Goal: Feedback & Contribution: Contribute content

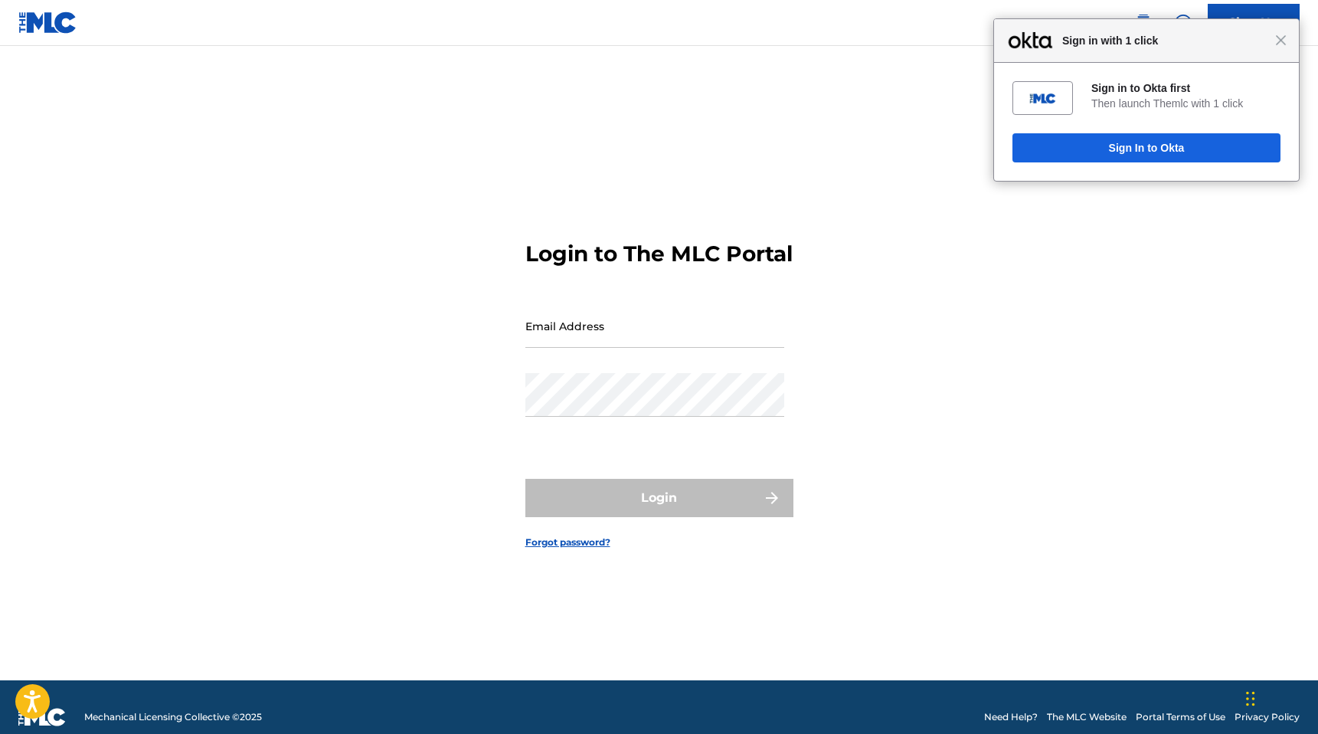
type input "[PERSON_NAME][EMAIL_ADDRESS][PERSON_NAME][DOMAIN_NAME]"
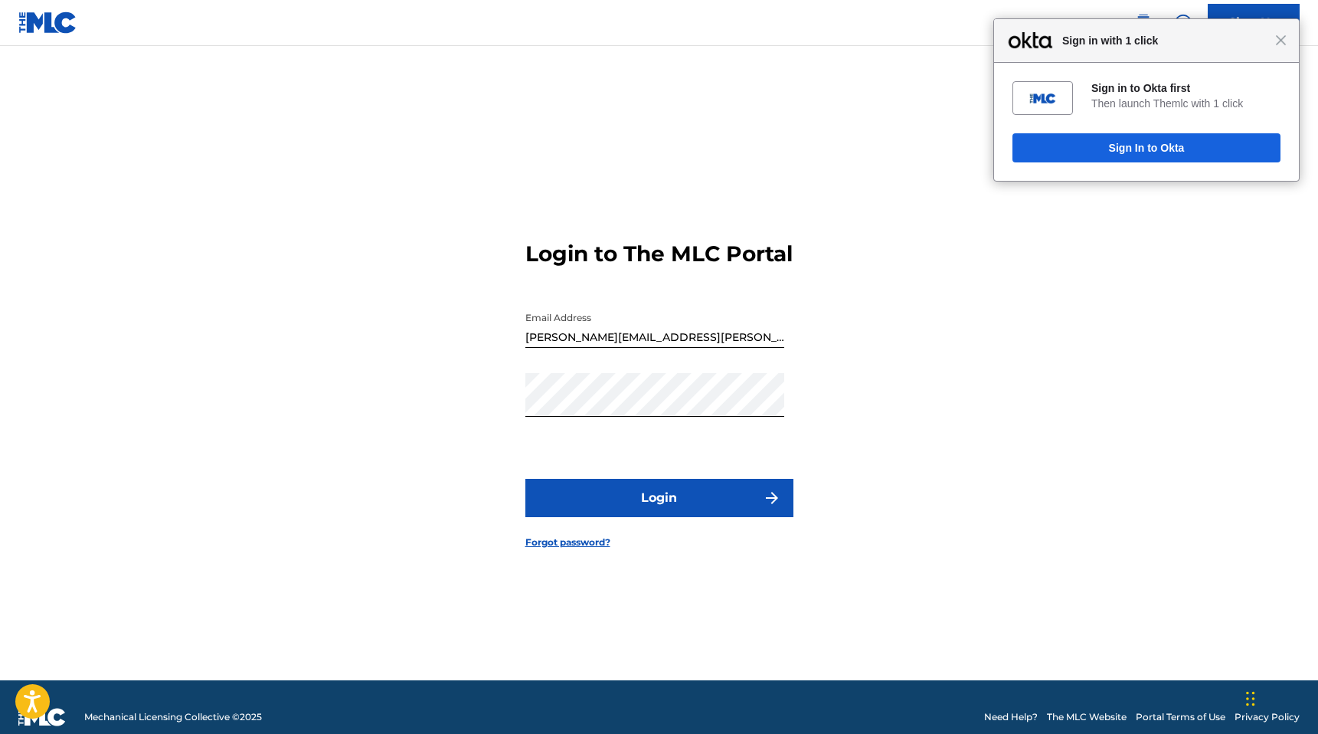
click at [637, 512] on button "Login" at bounding box center [659, 498] width 268 height 38
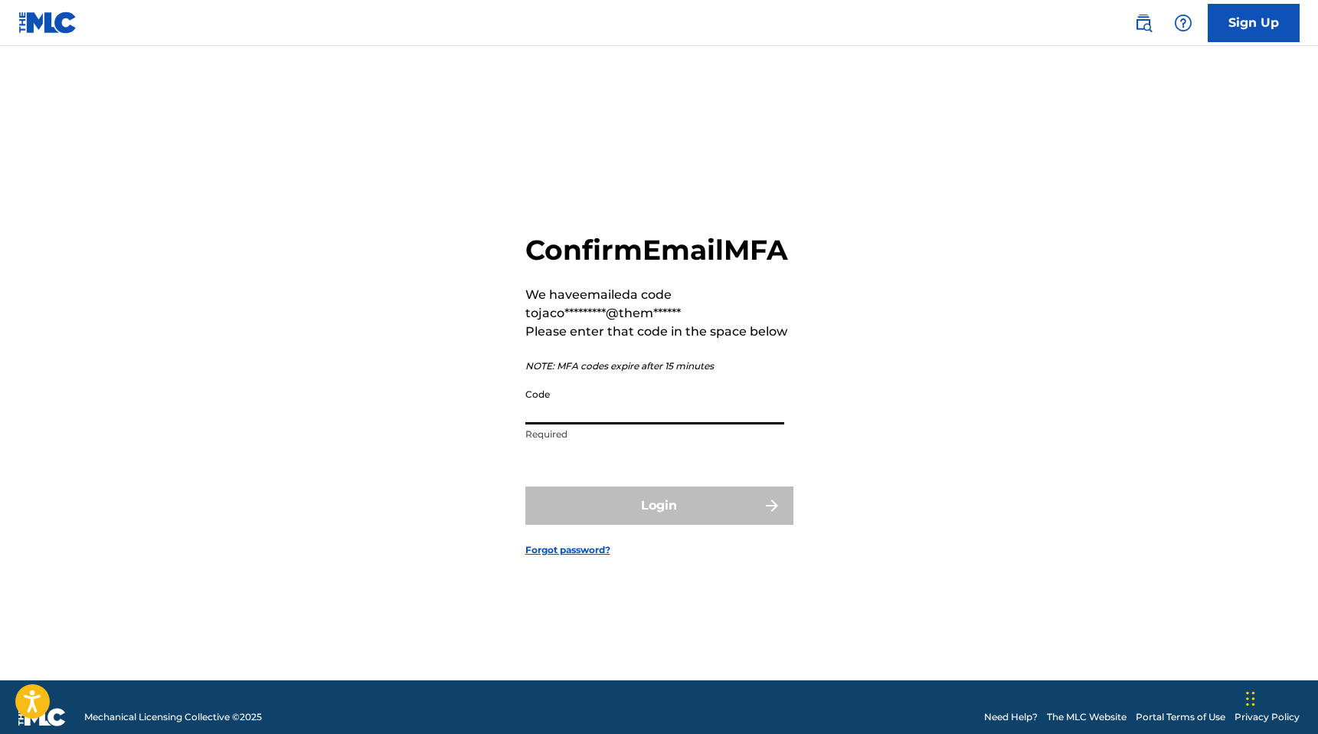
click at [737, 422] on input "Code" at bounding box center [654, 403] width 259 height 44
paste input "988439"
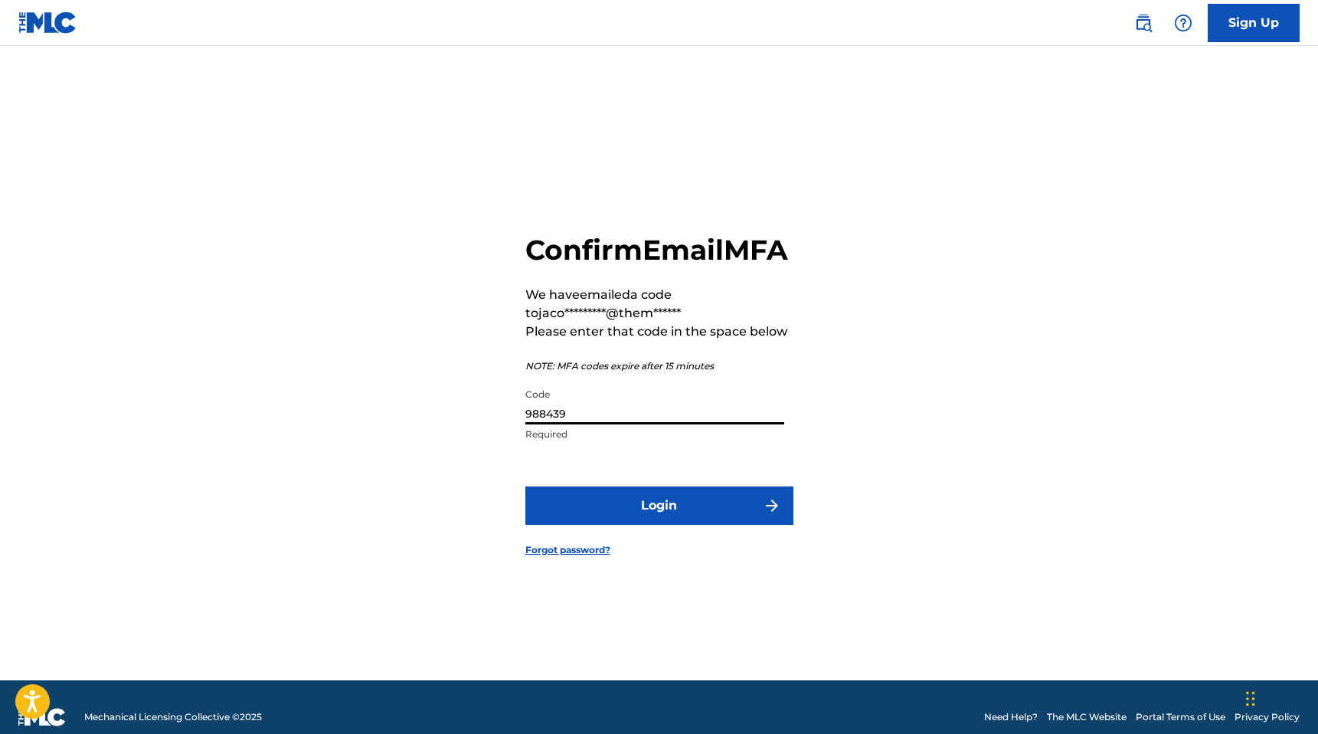
type input "988439"
click at [525, 486] on button "Login" at bounding box center [659, 505] width 268 height 38
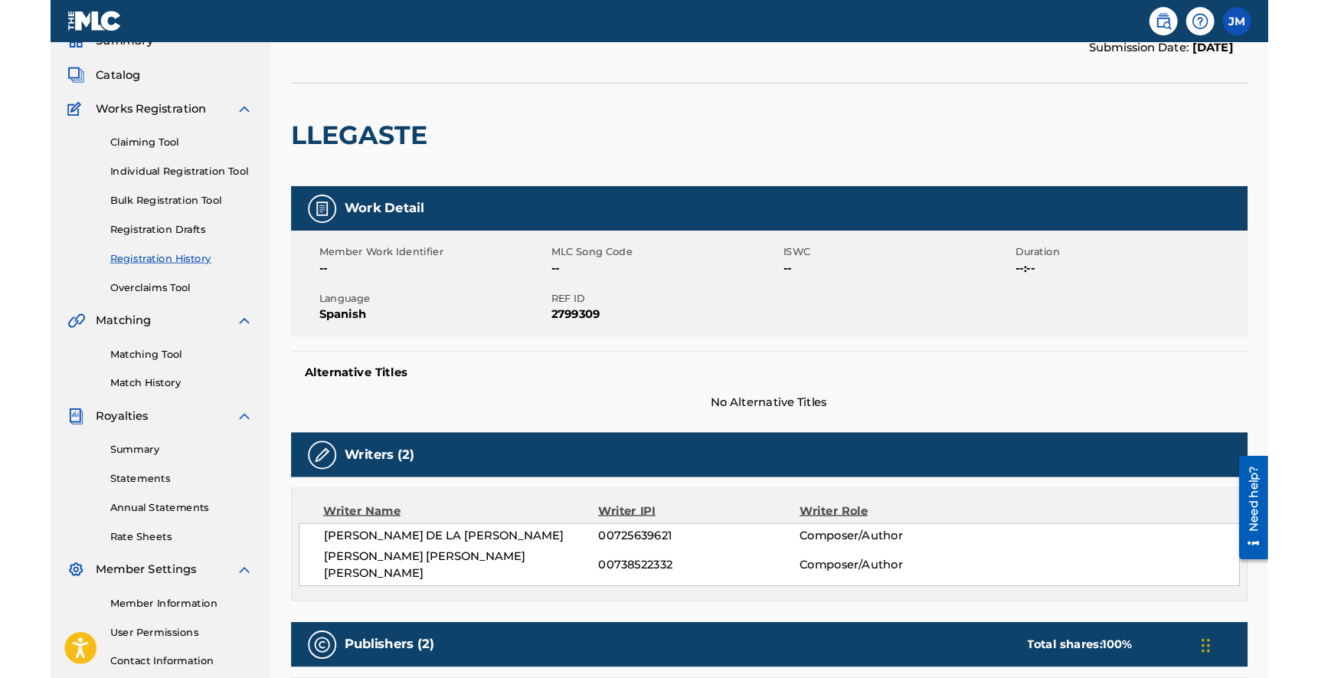
scroll to position [93, 0]
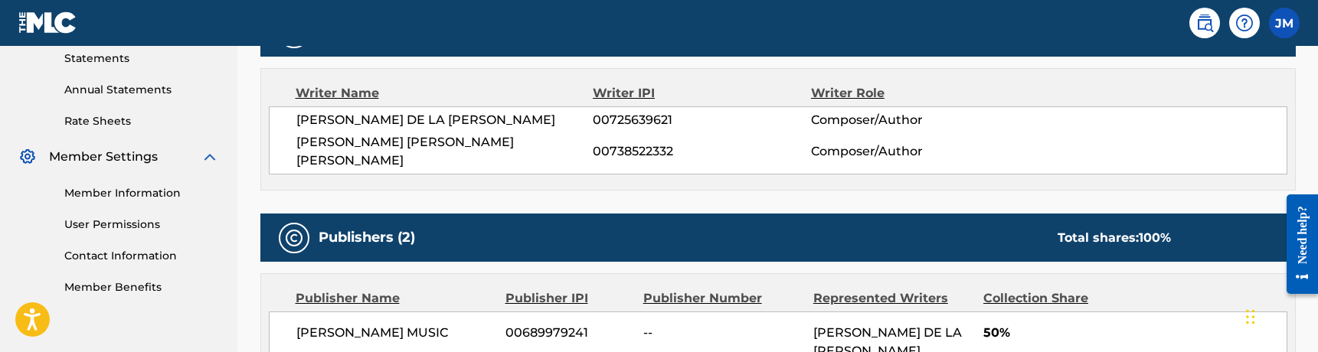
scroll to position [557, 0]
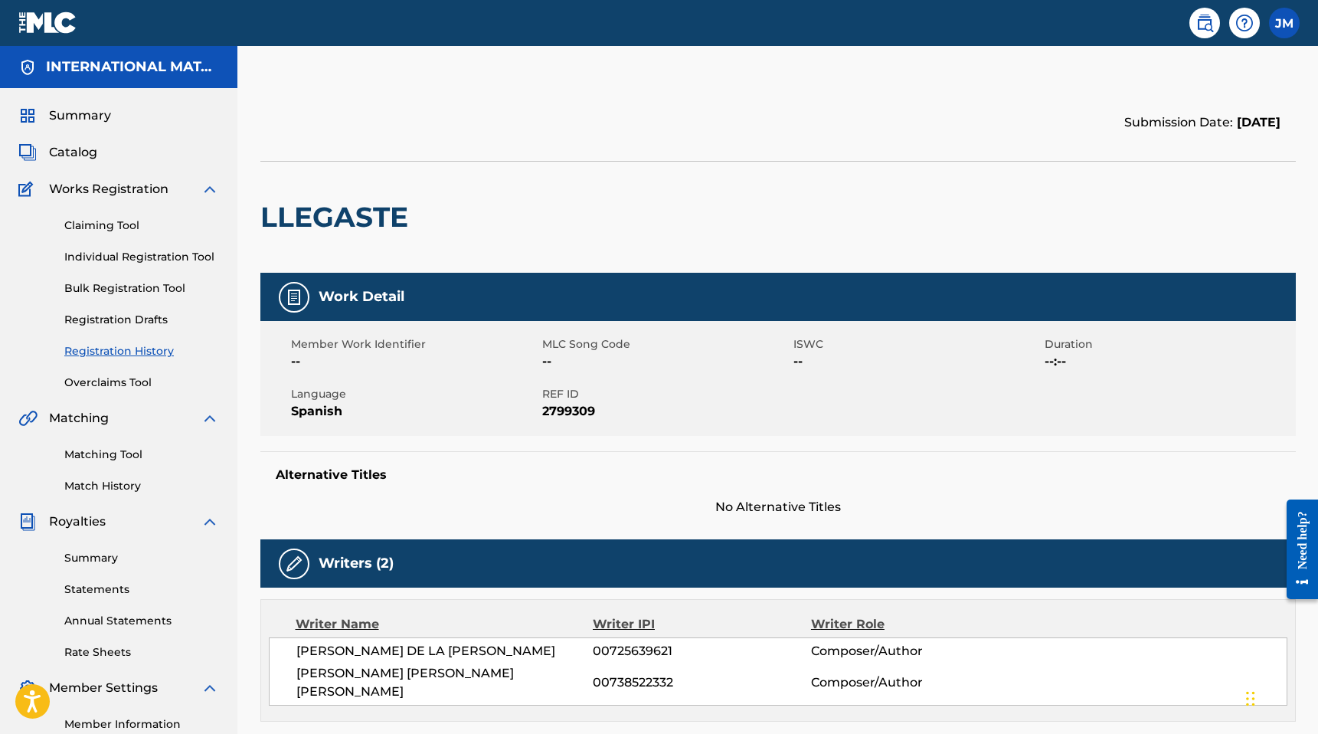
click at [554, 414] on span "2799309" at bounding box center [665, 411] width 247 height 18
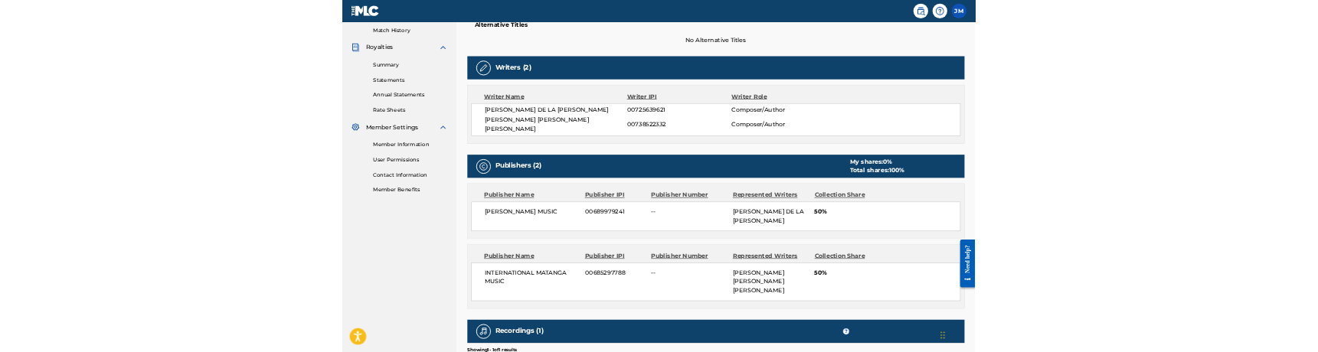
scroll to position [432, 0]
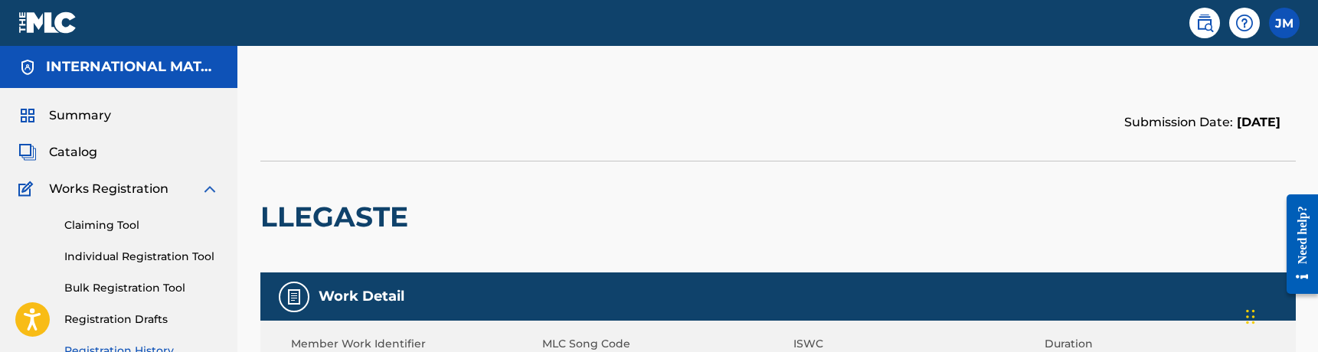
click at [799, 303] on div "Work Detail" at bounding box center [777, 297] width 1035 height 48
click at [892, 206] on div "LLEGASTE" at bounding box center [777, 217] width 1035 height 112
click at [751, 245] on div "LLEGASTE" at bounding box center [777, 217] width 1035 height 112
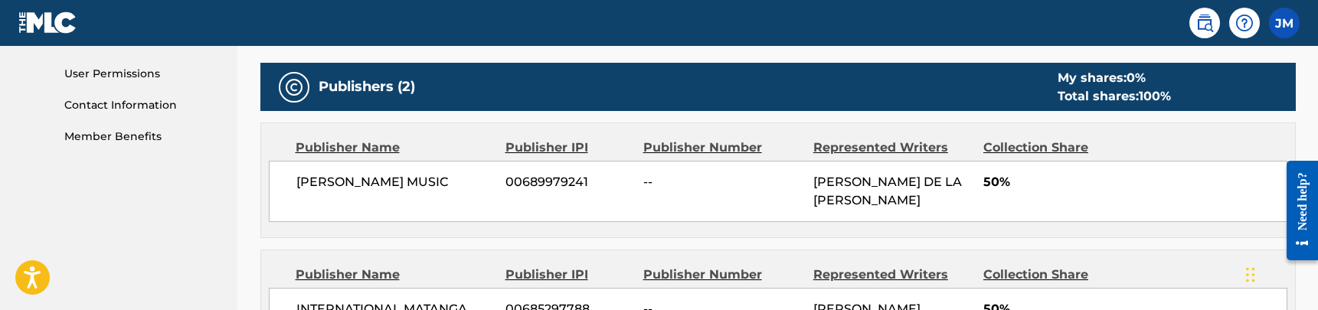
scroll to position [680, 0]
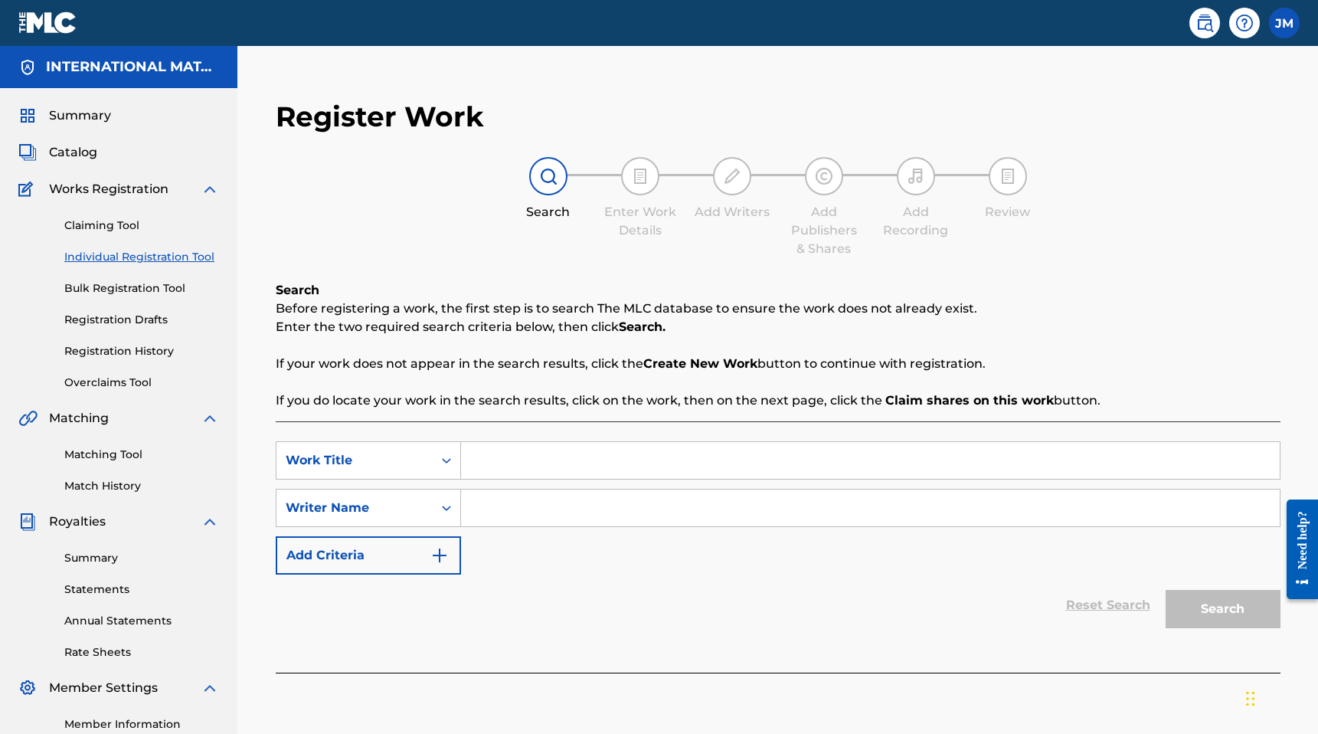
click at [540, 448] on input "Search Form" at bounding box center [870, 460] width 819 height 37
type input "j"
click at [572, 505] on input "Search Form" at bounding box center [870, 507] width 819 height 37
type input "j"
click at [1166, 590] on button "Search" at bounding box center [1223, 609] width 115 height 38
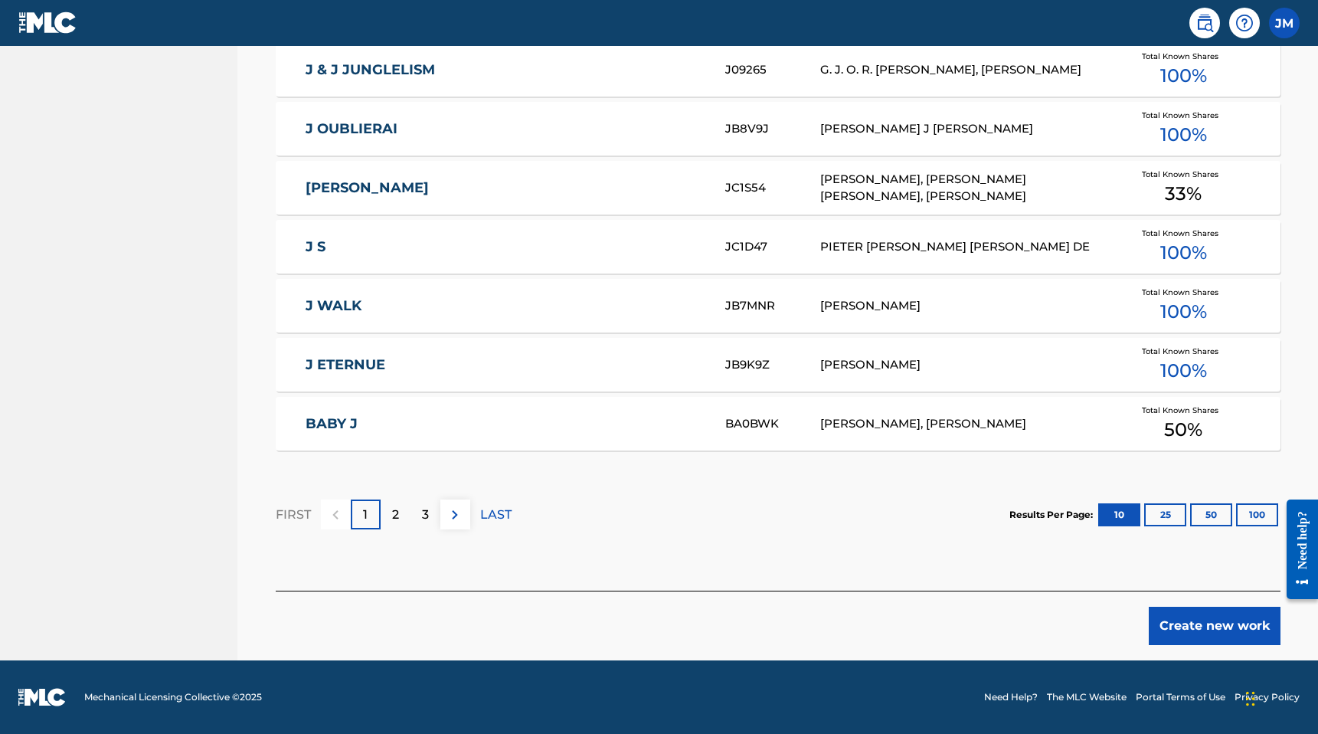
click at [1189, 620] on button "Create new work" at bounding box center [1215, 626] width 132 height 38
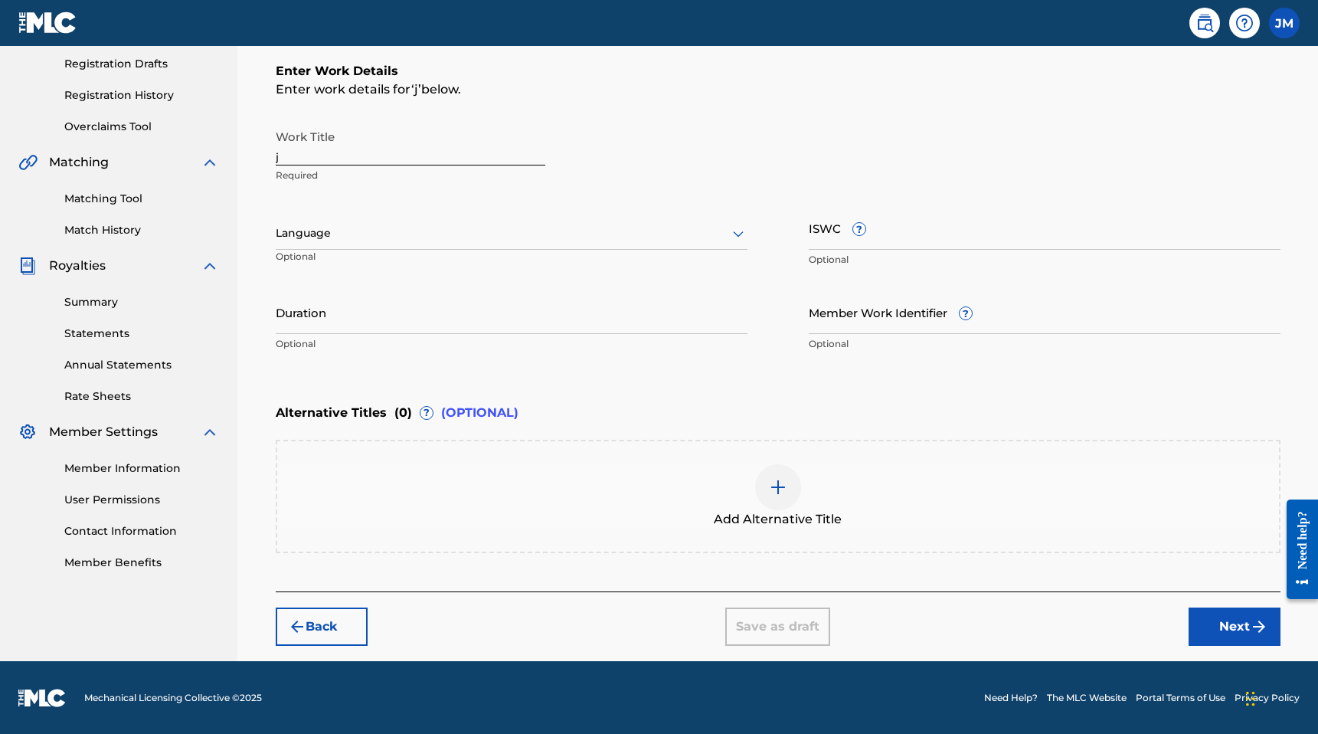
click at [1215, 630] on button "Next" at bounding box center [1235, 626] width 92 height 38
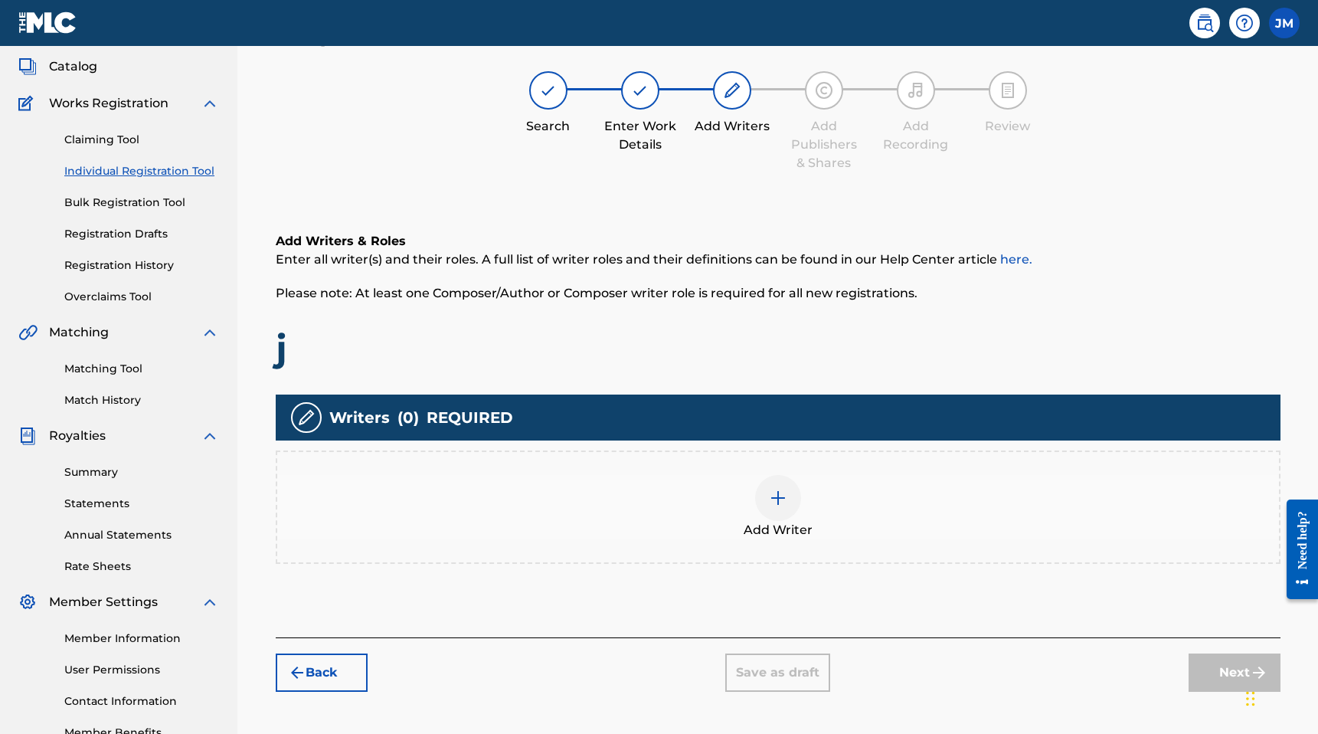
scroll to position [69, 0]
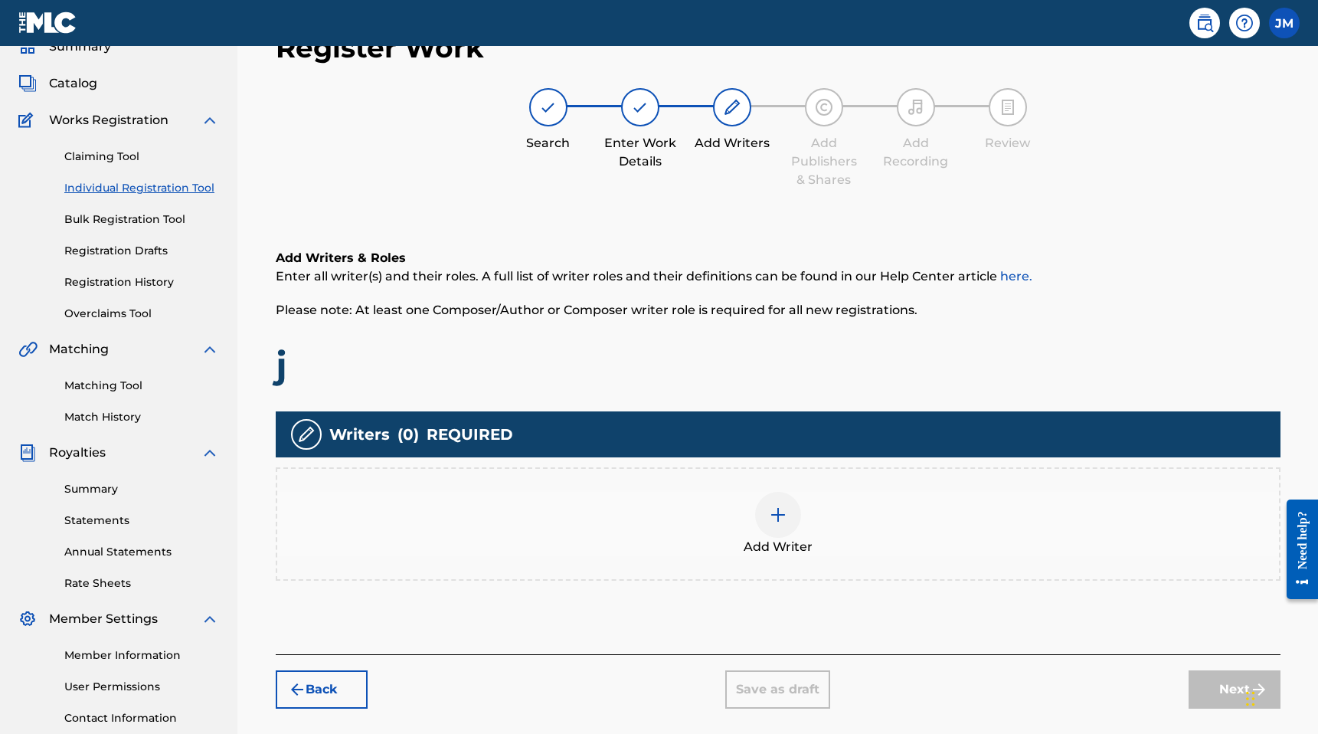
click at [876, 515] on div "Add Writer" at bounding box center [778, 524] width 1002 height 64
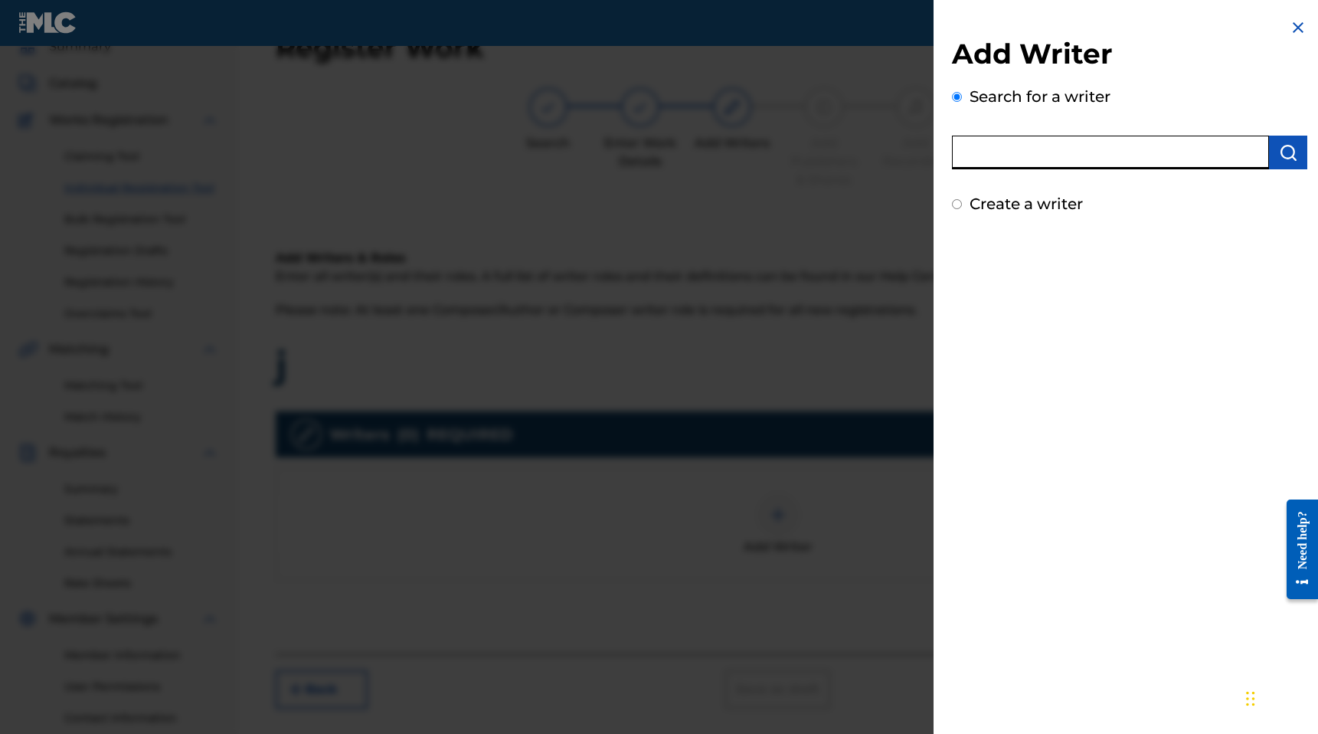
click at [1048, 150] on input "text" at bounding box center [1110, 153] width 317 height 34
type input "l"
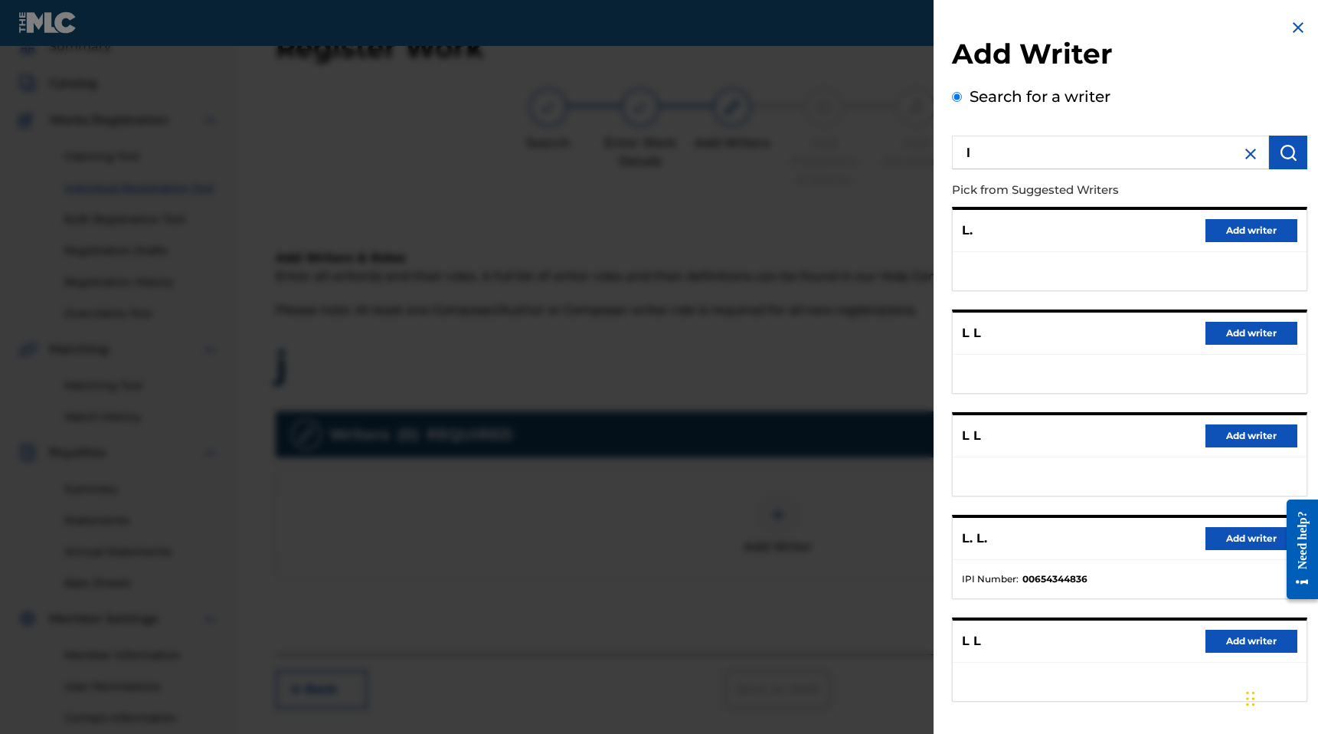
click at [1233, 229] on button "Add writer" at bounding box center [1251, 230] width 92 height 23
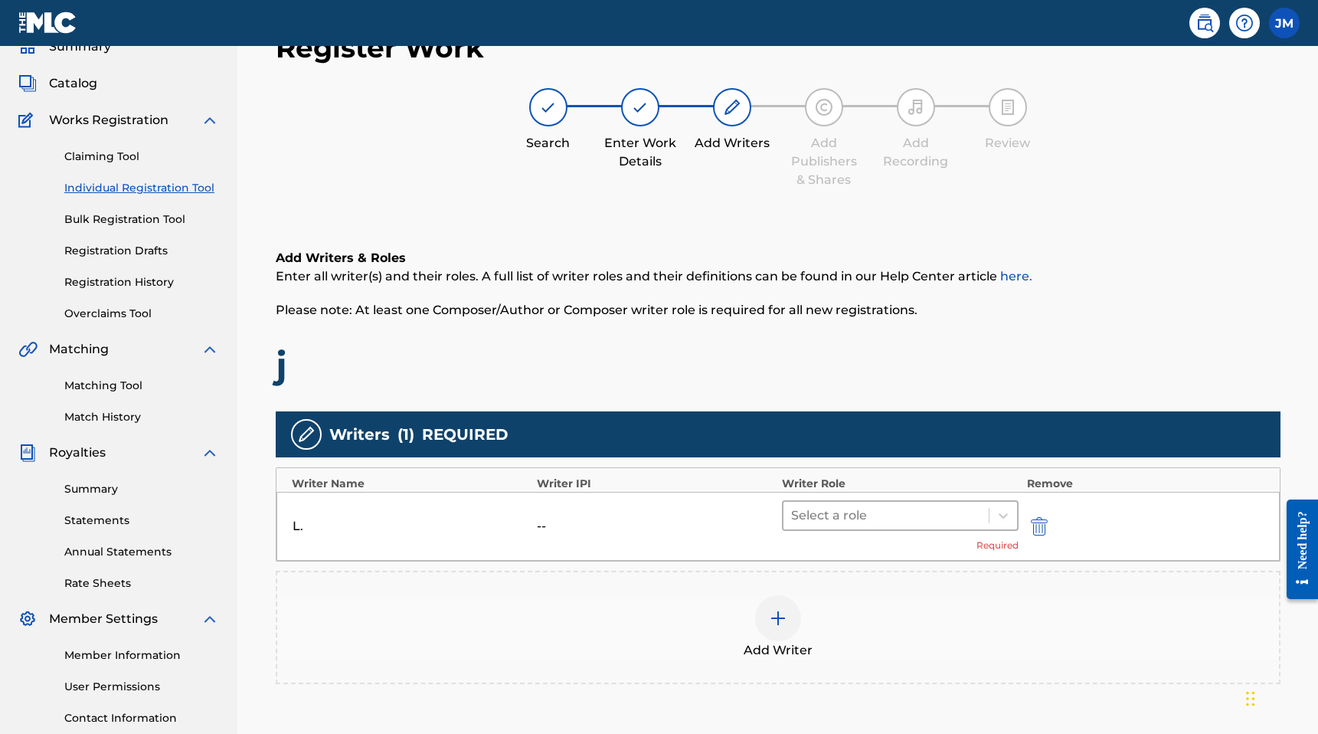
click at [886, 516] on div at bounding box center [886, 515] width 191 height 21
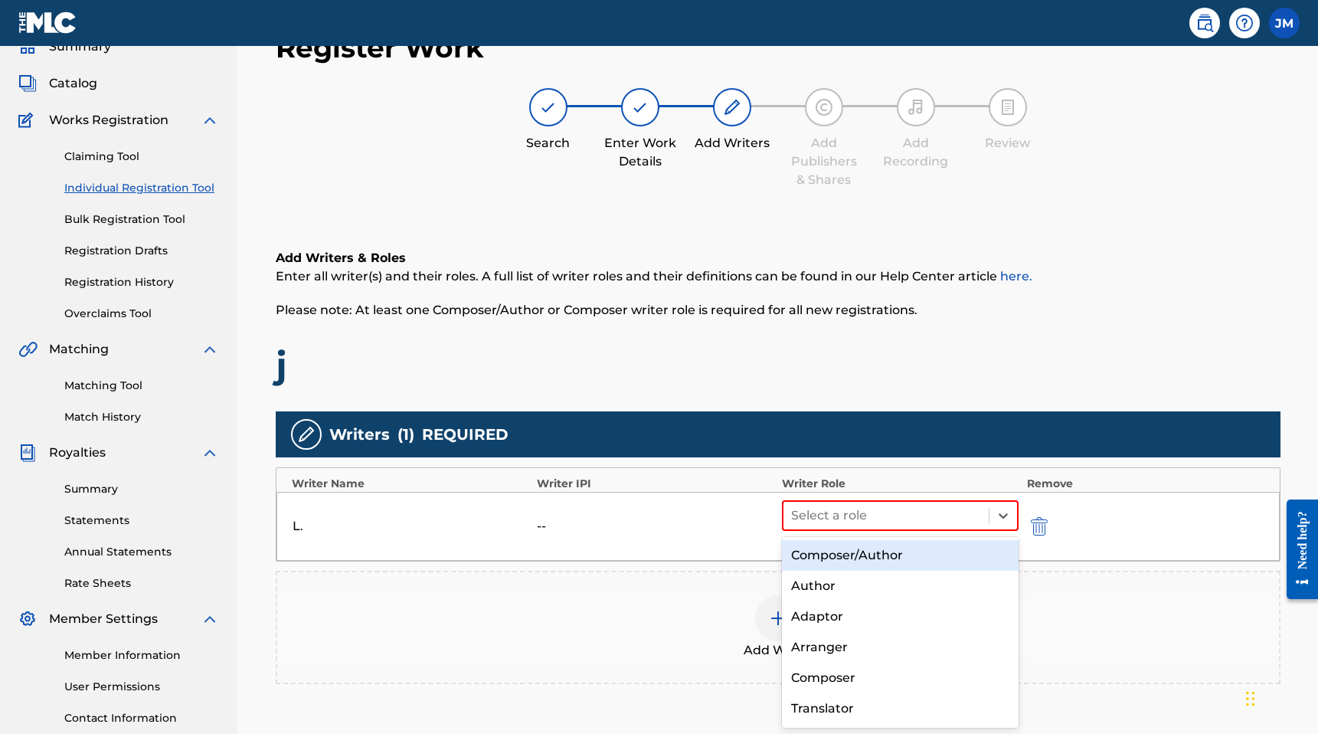
click at [881, 542] on div "Composer/Author" at bounding box center [900, 555] width 237 height 31
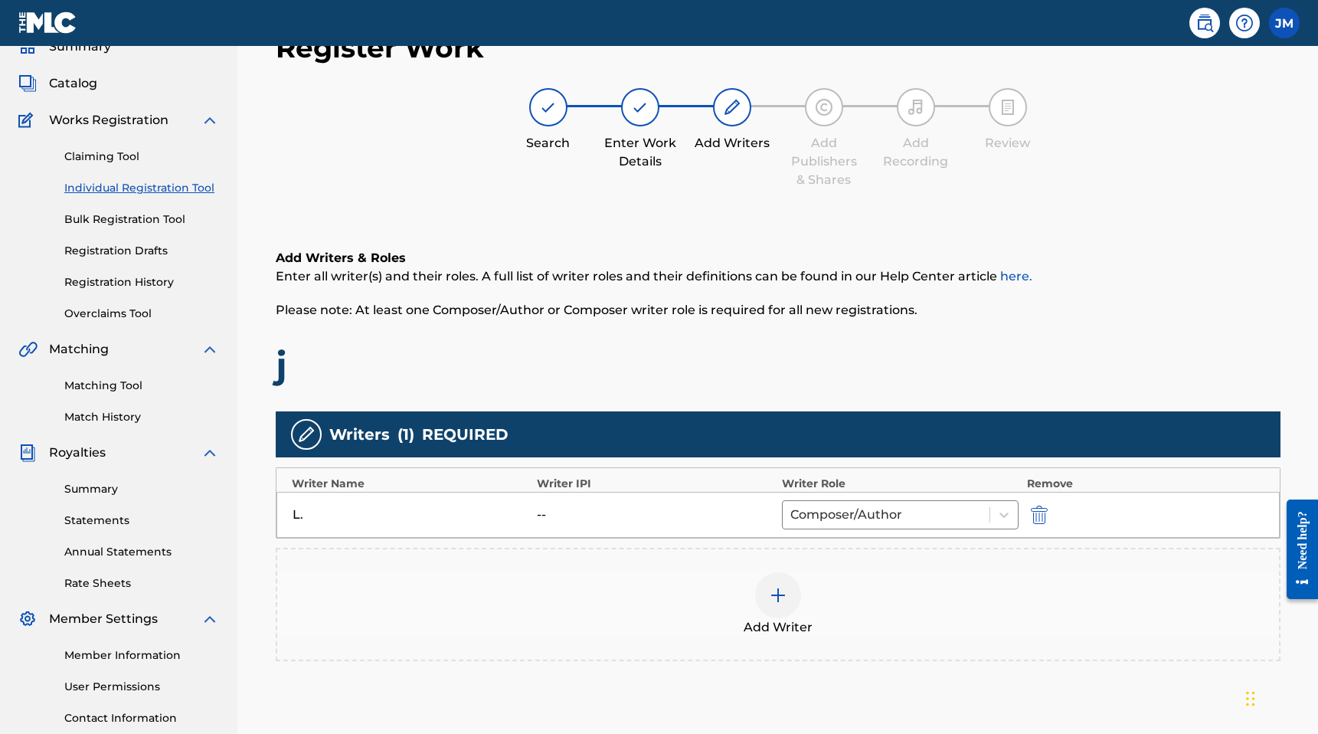
scroll to position [213, 0]
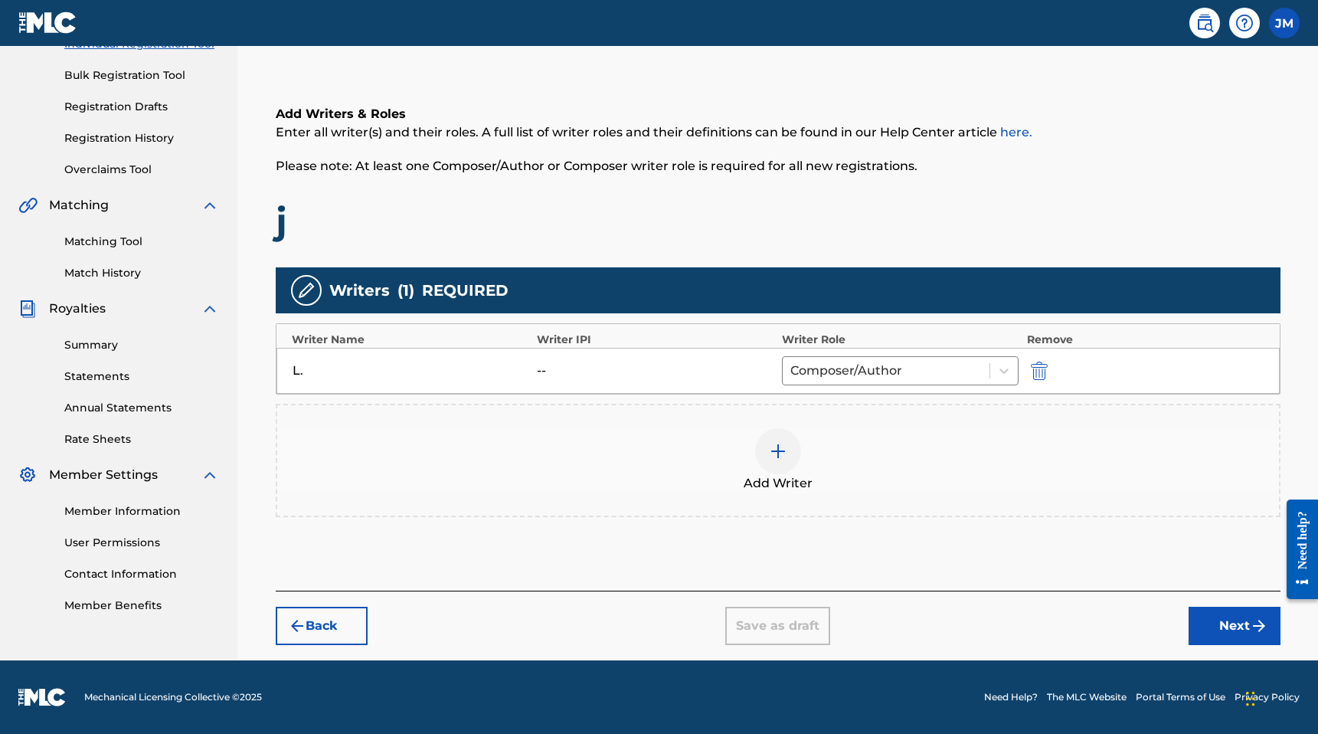
click at [1212, 611] on button "Next" at bounding box center [1235, 626] width 92 height 38
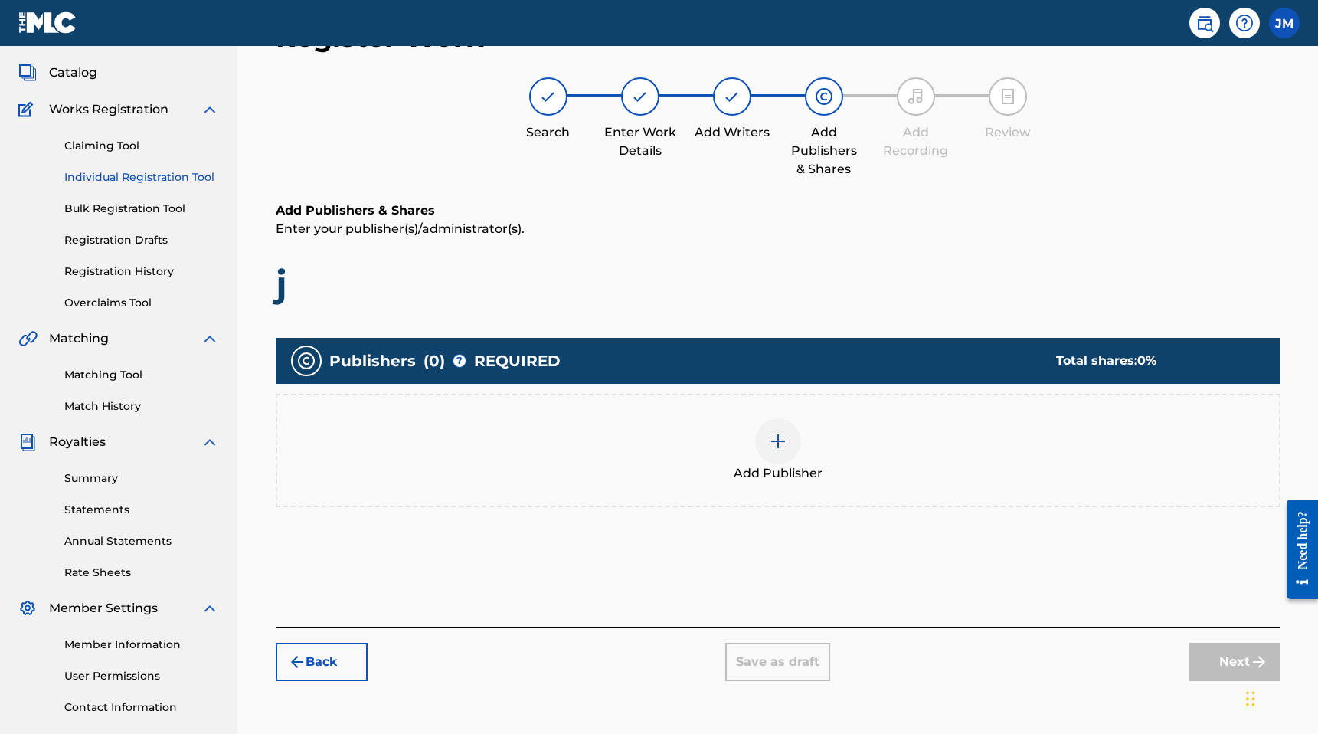
scroll to position [69, 0]
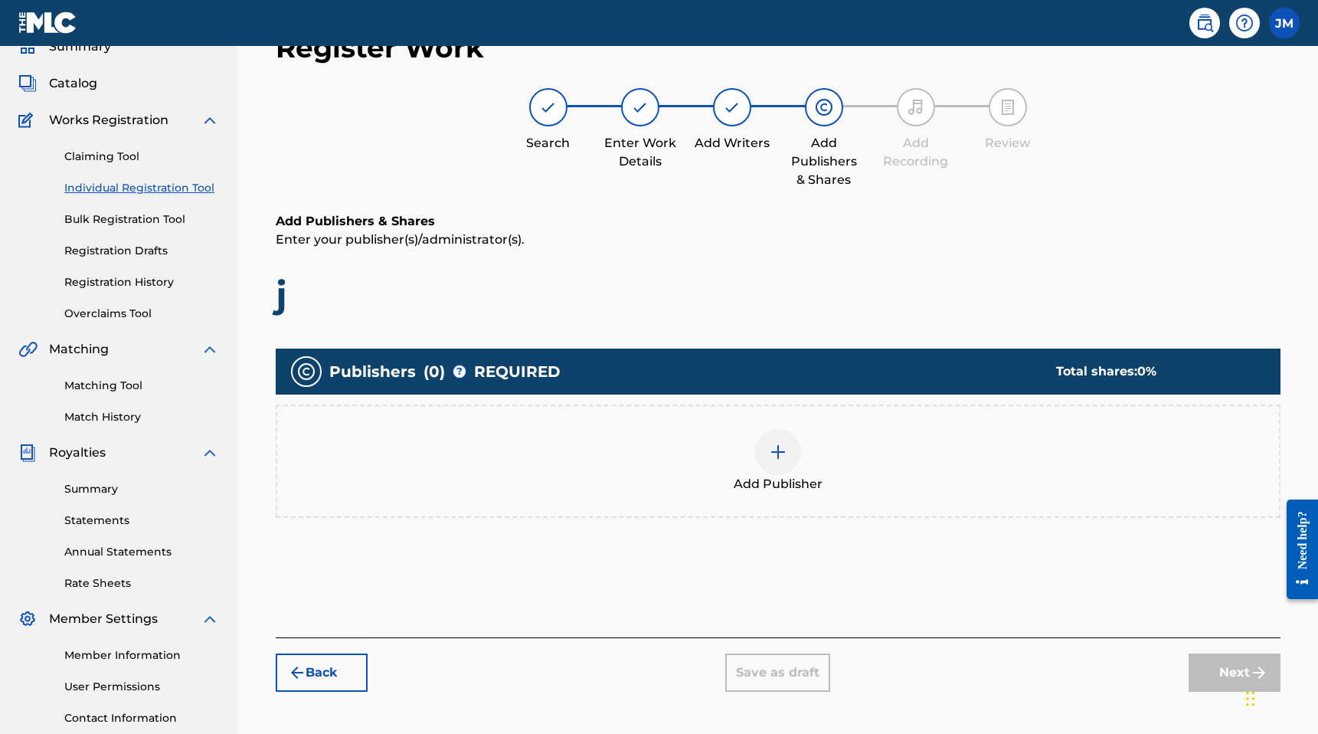
click at [758, 468] on div "Add Publisher" at bounding box center [778, 461] width 1002 height 64
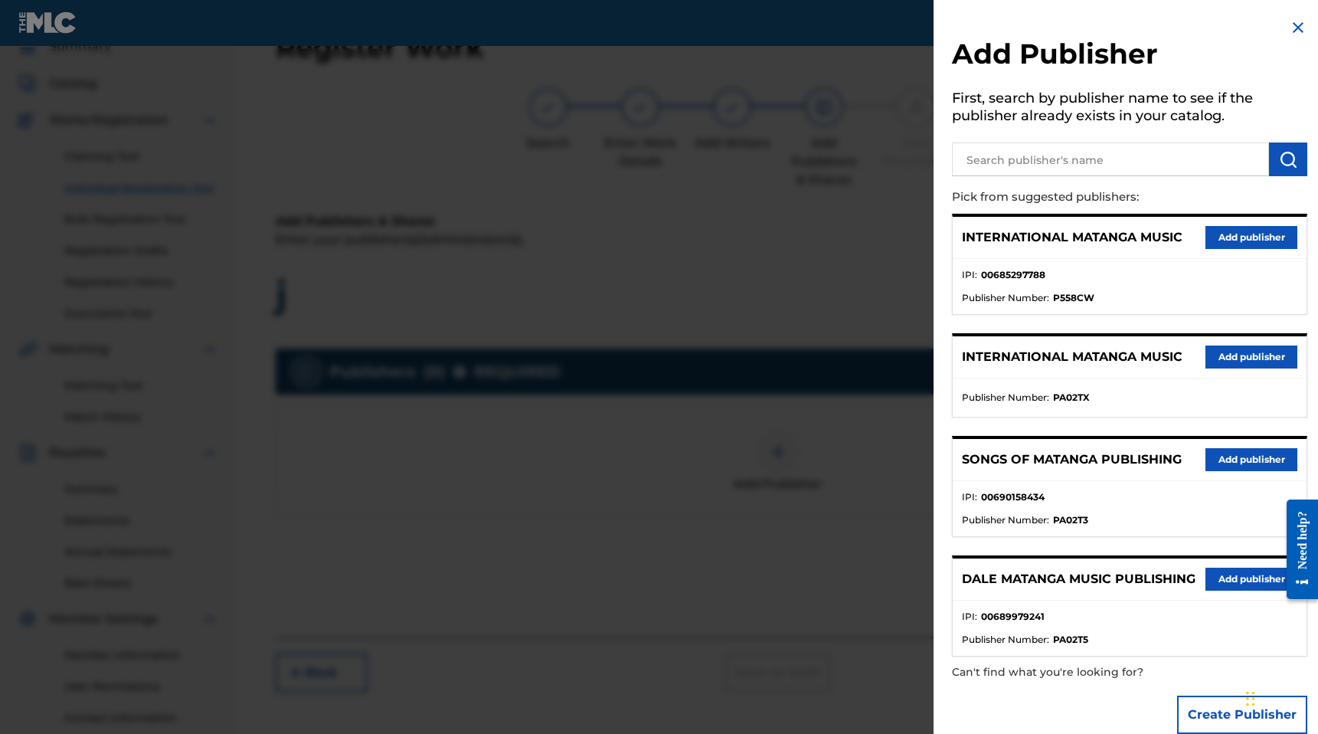
click at [1073, 296] on strong "P558CW" at bounding box center [1073, 298] width 41 height 14
click at [1062, 391] on strong "PA02TX" at bounding box center [1071, 398] width 37 height 14
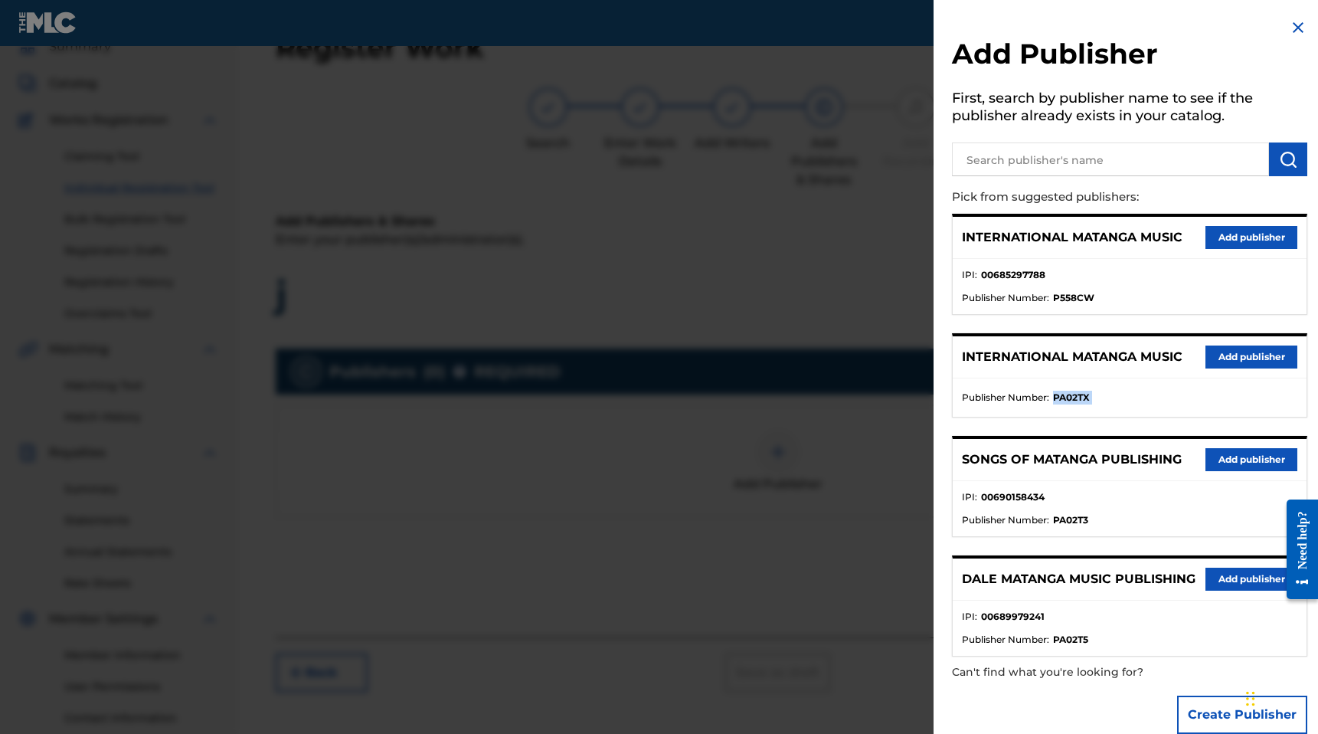
click at [1062, 391] on strong "PA02TX" at bounding box center [1071, 398] width 37 height 14
click at [849, 360] on div at bounding box center [659, 413] width 1318 height 734
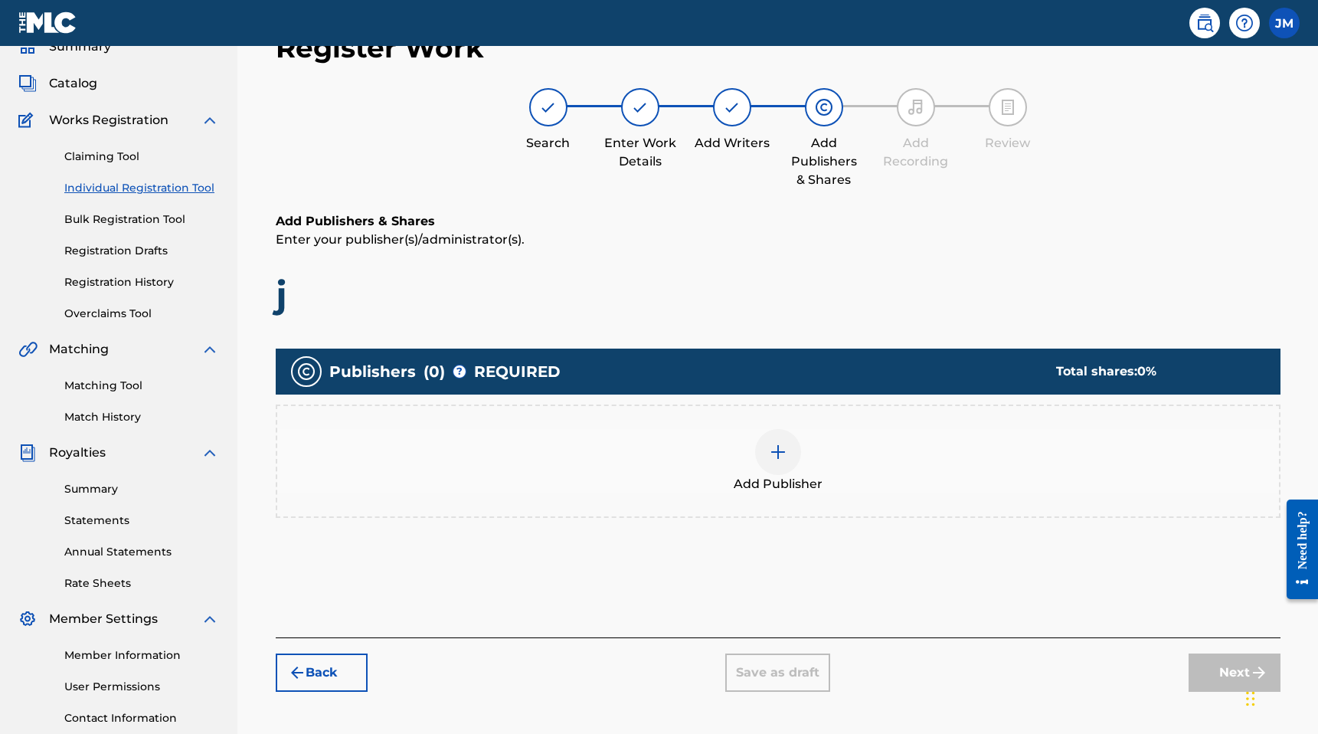
click at [862, 464] on div "Add Publisher" at bounding box center [778, 461] width 1002 height 64
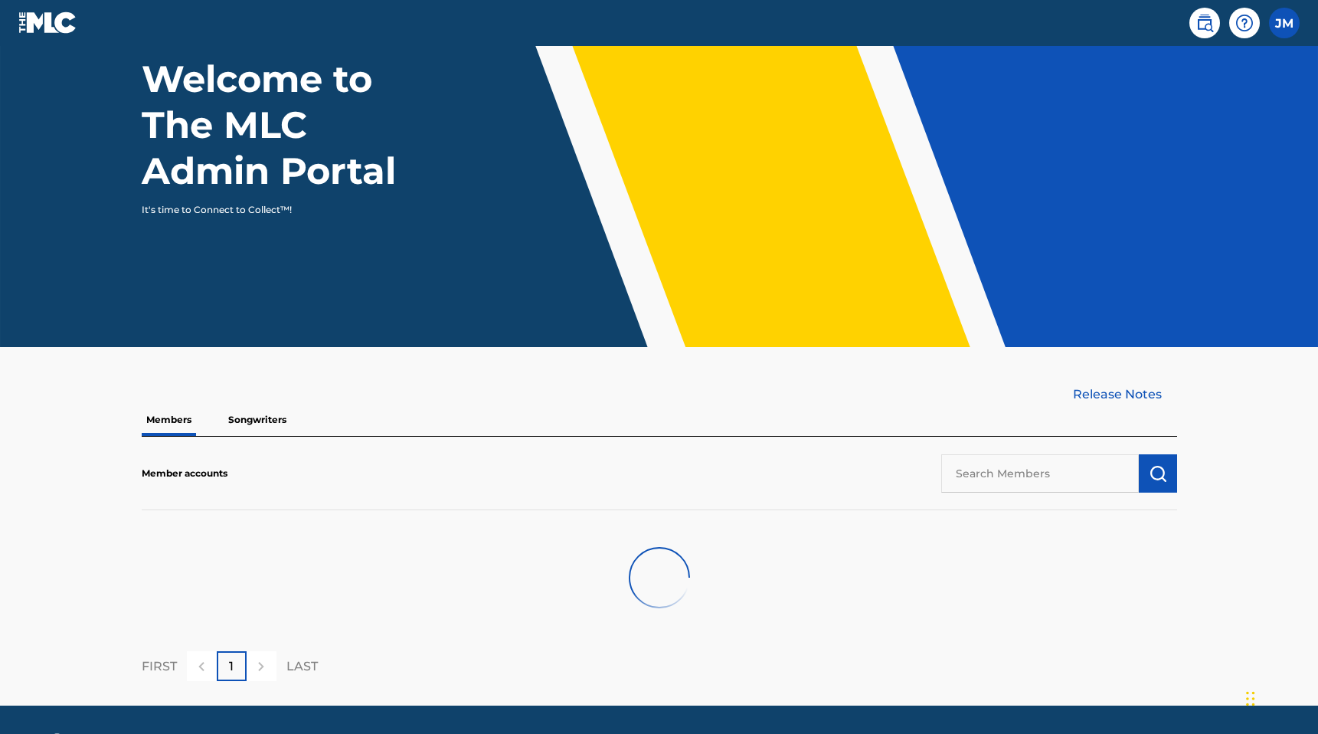
scroll to position [147, 0]
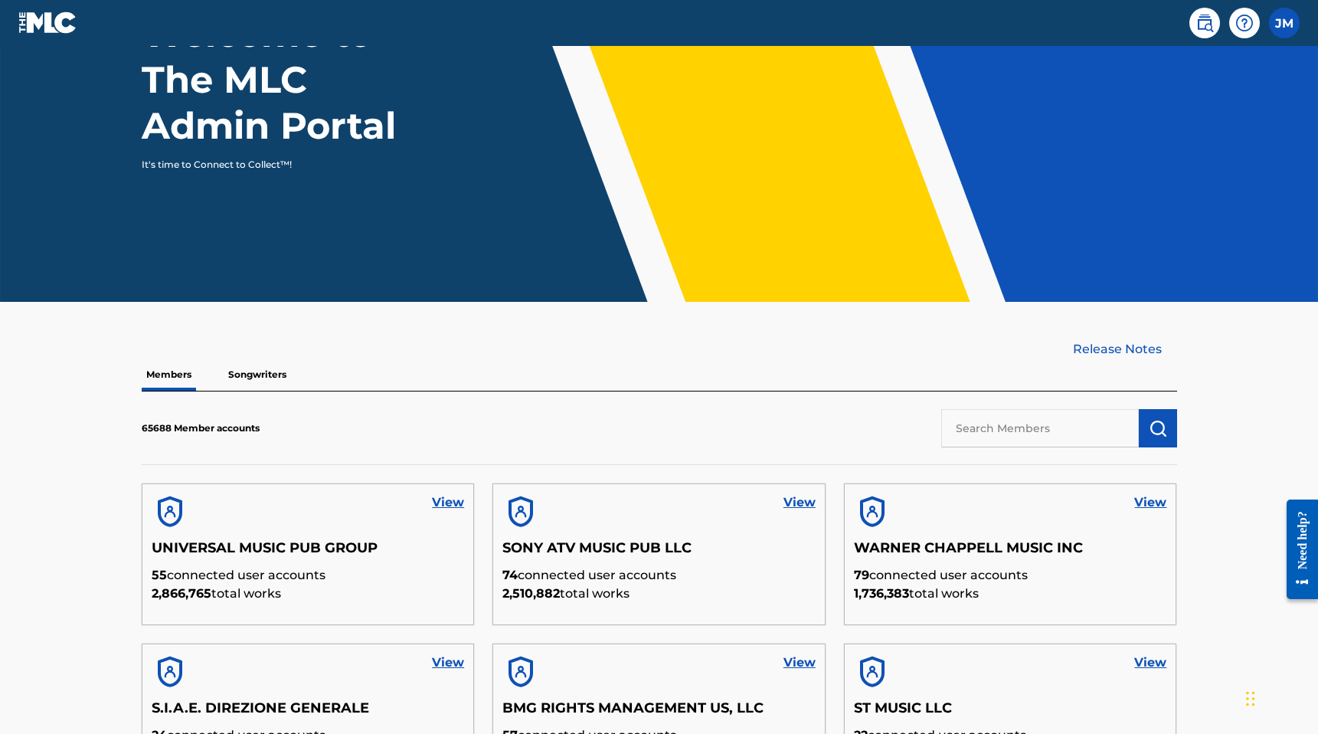
click at [459, 499] on link "View" at bounding box center [448, 502] width 32 height 18
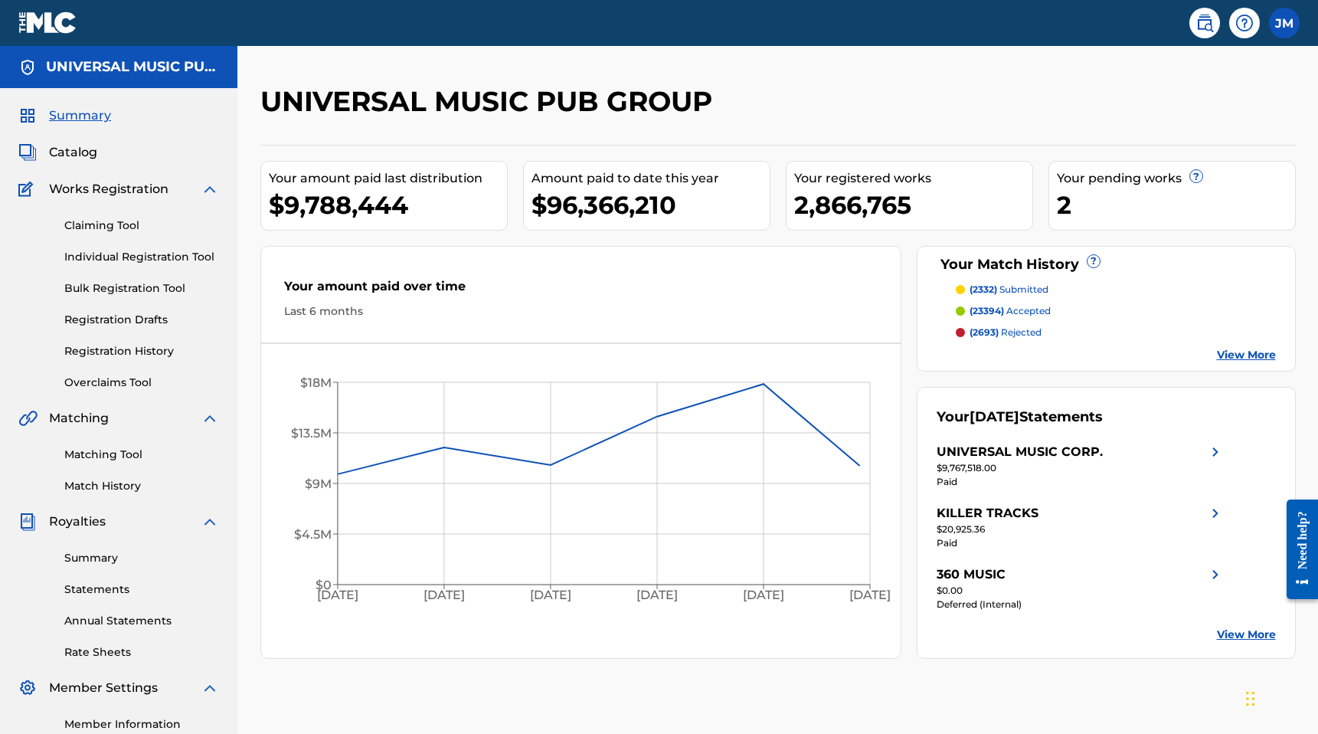
click at [128, 374] on link "Overclaims Tool" at bounding box center [141, 382] width 155 height 16
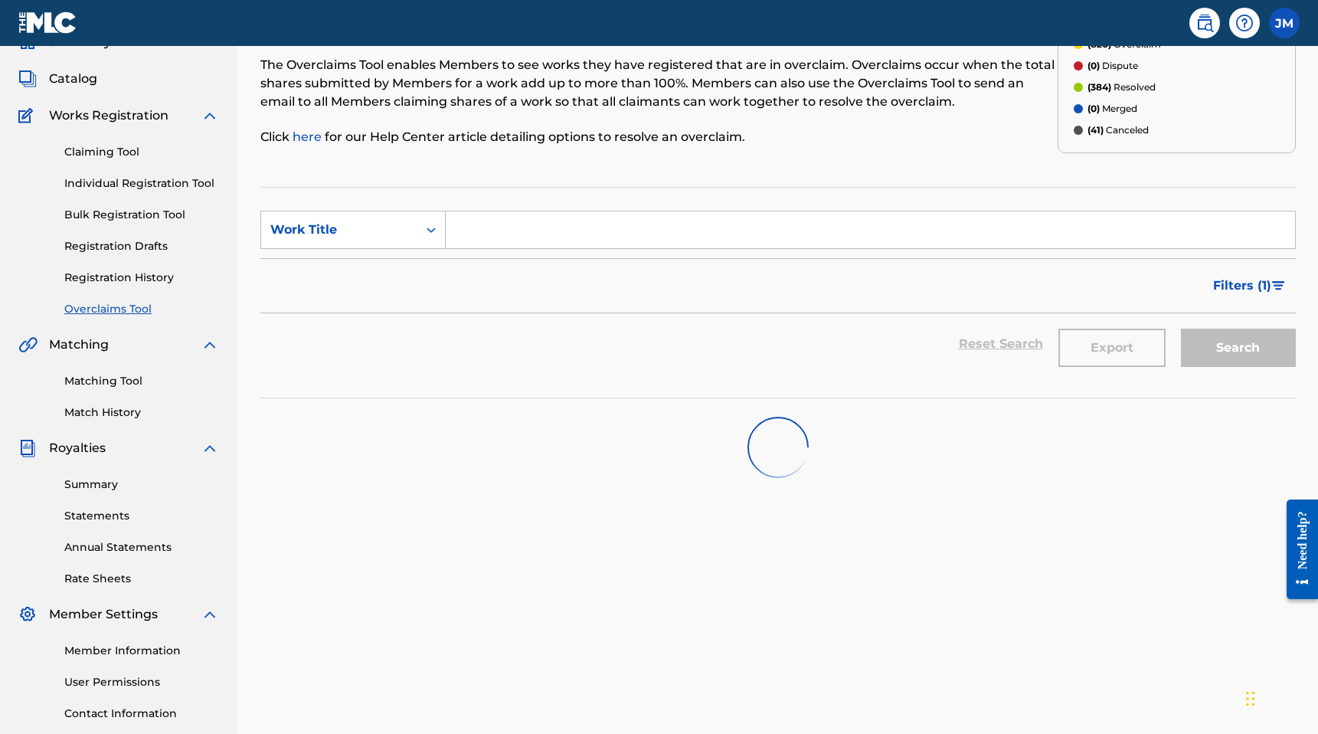
scroll to position [74, 0]
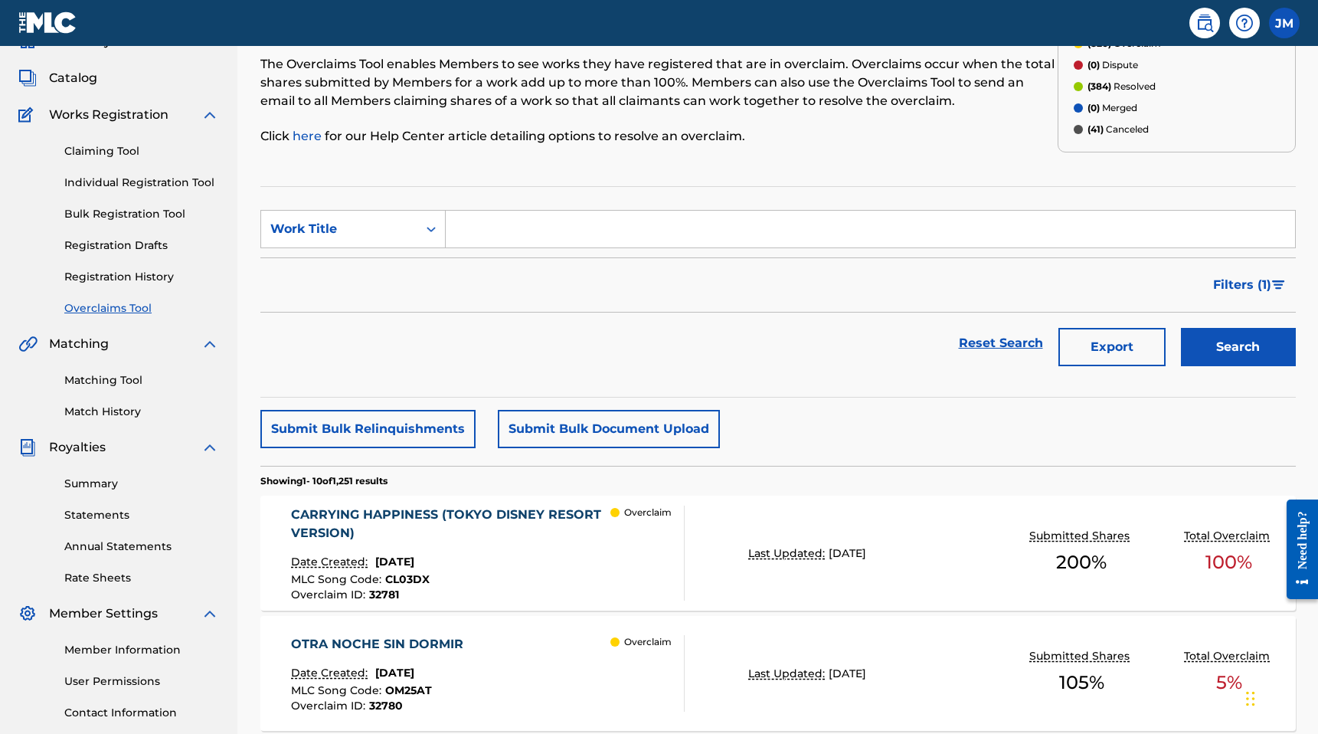
click at [513, 429] on button "Submit Bulk Document Upload" at bounding box center [609, 429] width 222 height 38
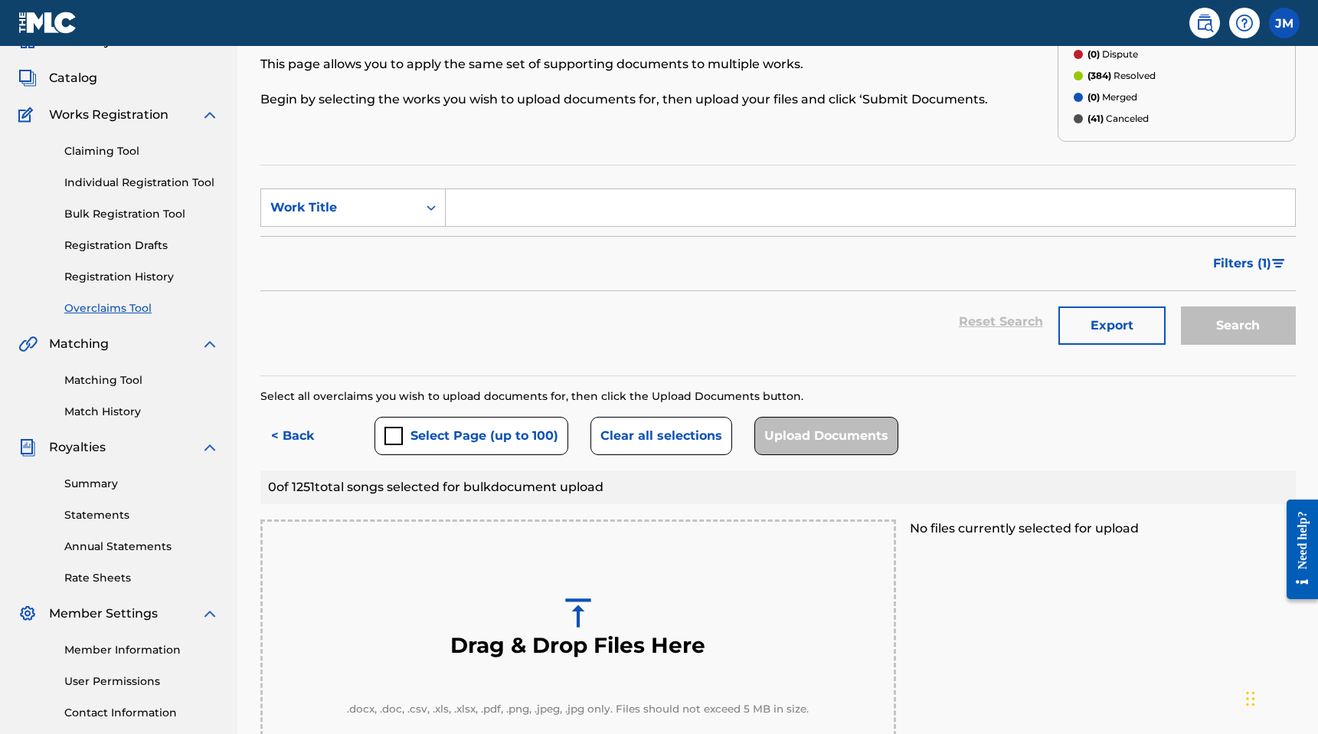
click at [289, 446] on button "< Back" at bounding box center [306, 436] width 92 height 38
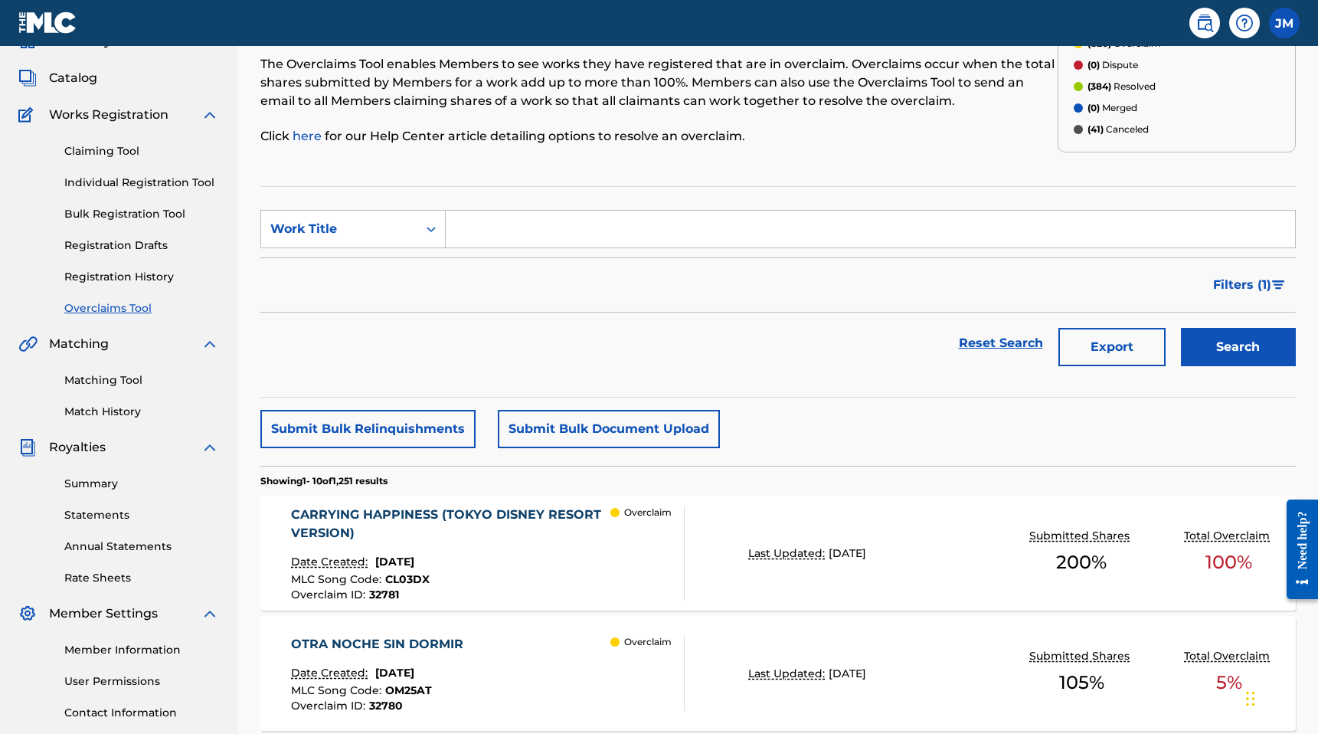
click at [306, 427] on button "Submit Bulk Relinquishments" at bounding box center [367, 429] width 215 height 38
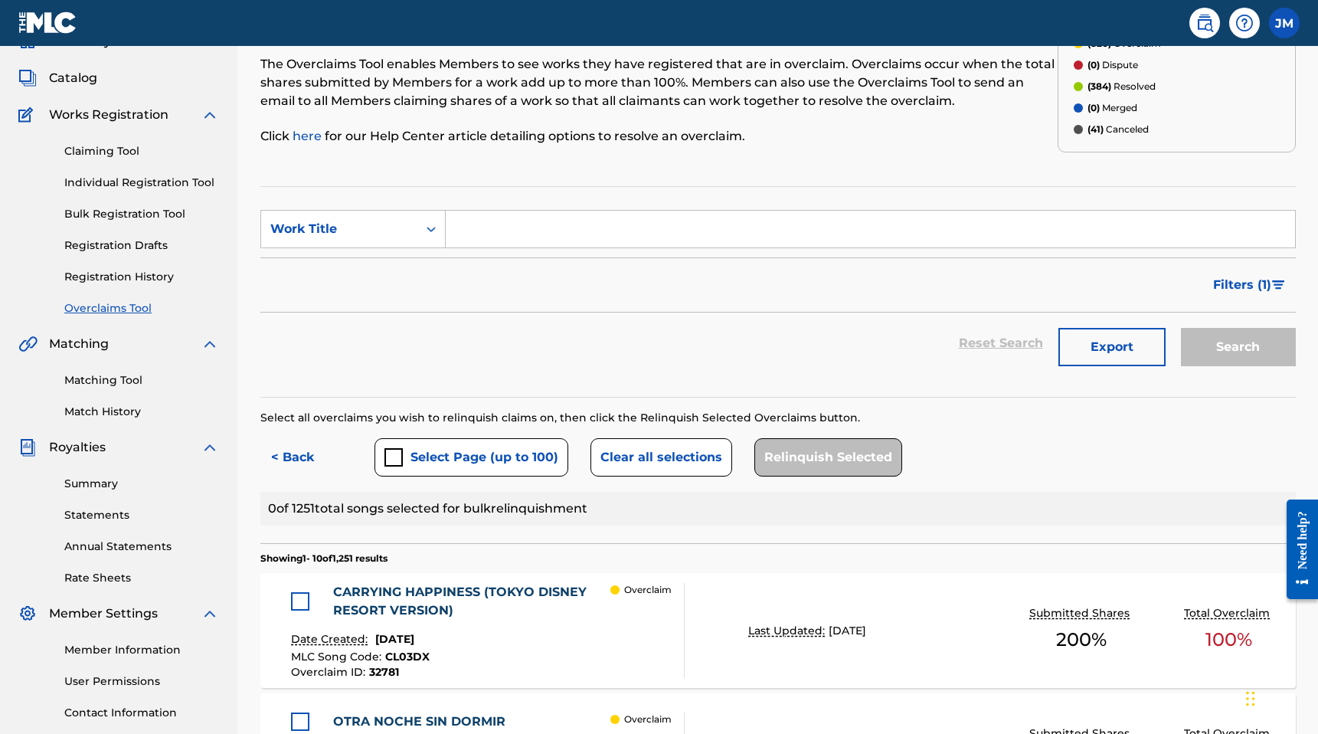
click at [299, 459] on button "< Back" at bounding box center [306, 457] width 92 height 38
